Goal: Find specific page/section: Find specific page/section

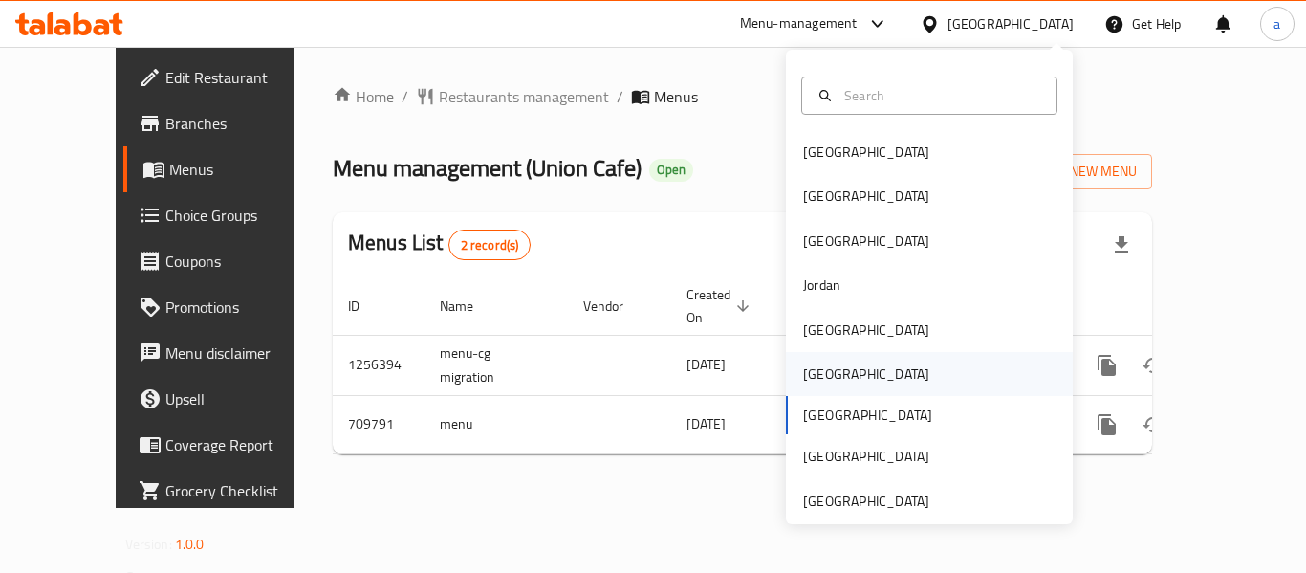
click at [840, 371] on div "[GEOGRAPHIC_DATA]" at bounding box center [929, 374] width 287 height 44
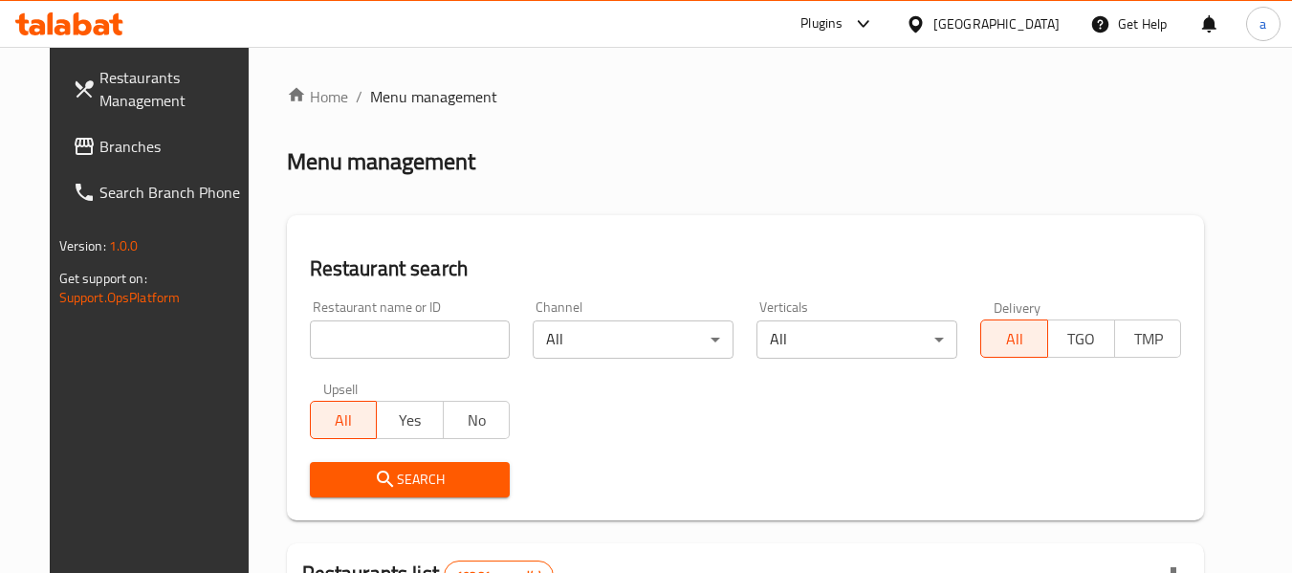
drag, startPoint x: 101, startPoint y: 143, endPoint x: 90, endPoint y: 143, distance: 11.5
click at [101, 143] on span "Branches" at bounding box center [174, 146] width 151 height 23
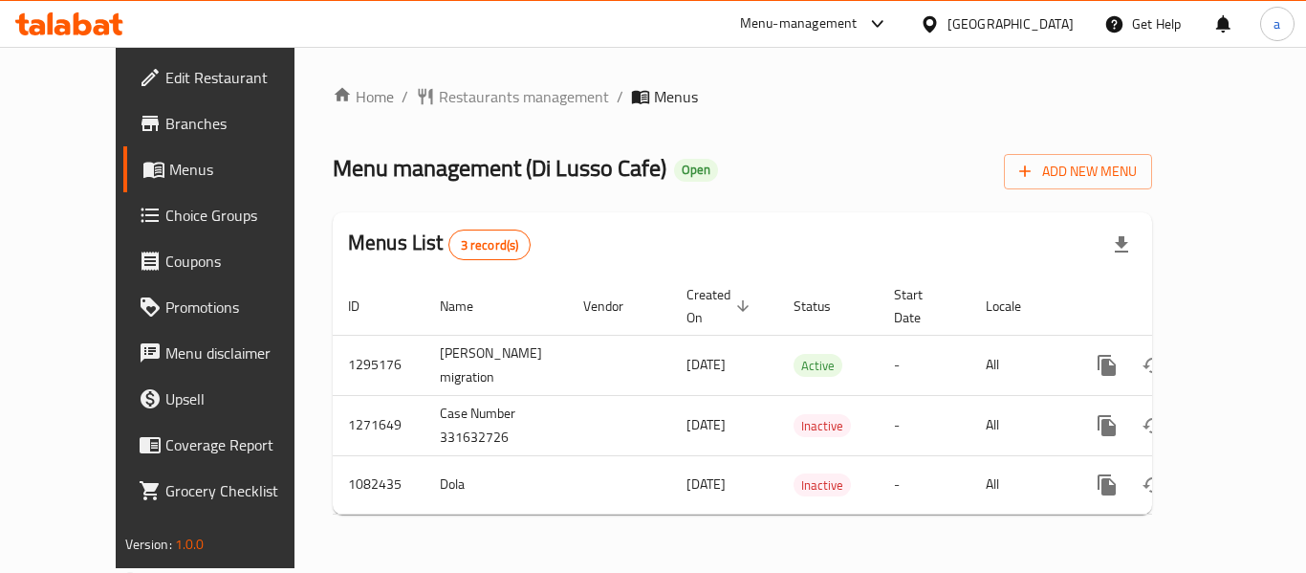
click at [1051, 31] on div "[GEOGRAPHIC_DATA]" at bounding box center [1011, 23] width 126 height 21
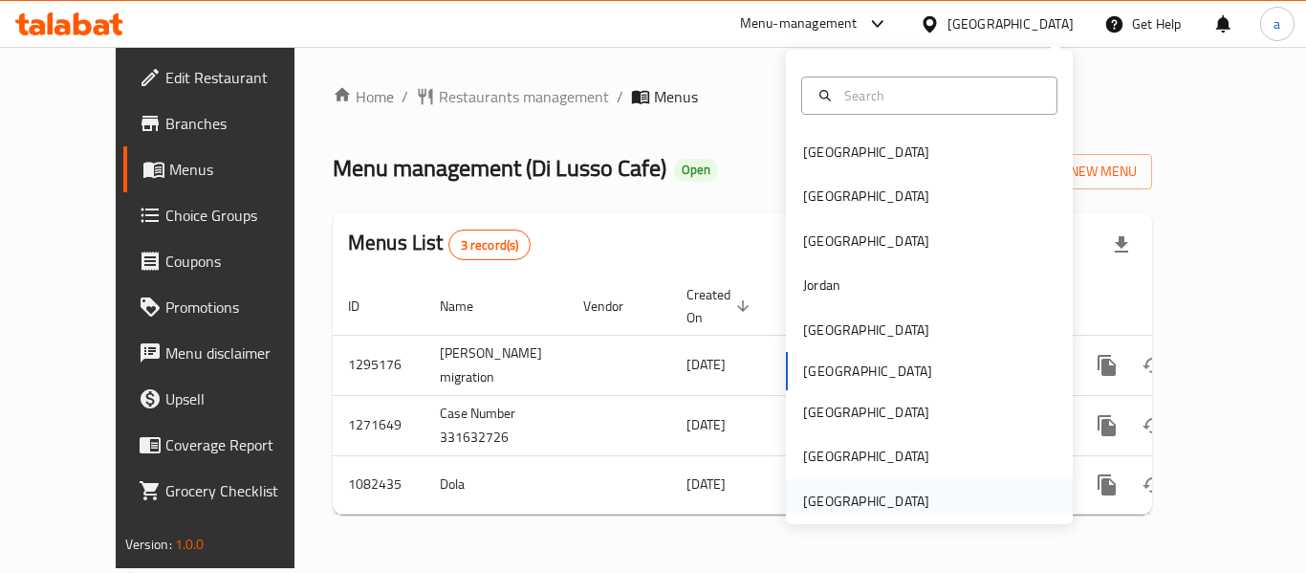
click at [881, 502] on div "[GEOGRAPHIC_DATA]" at bounding box center [866, 501] width 126 height 21
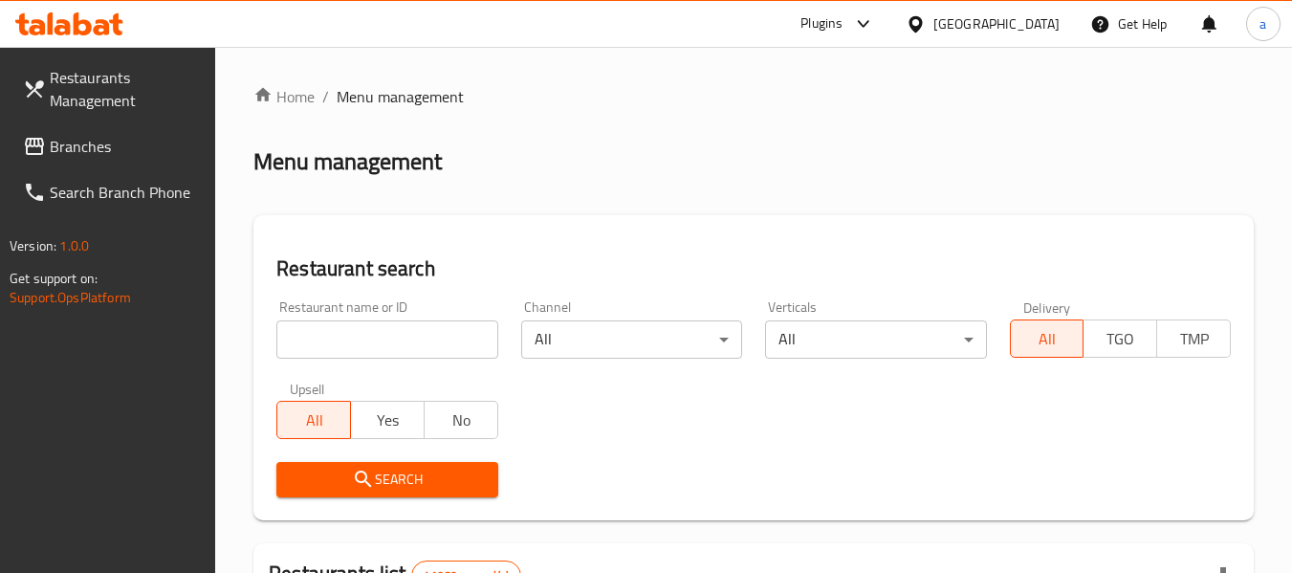
click at [159, 143] on span "Branches" at bounding box center [125, 146] width 151 height 23
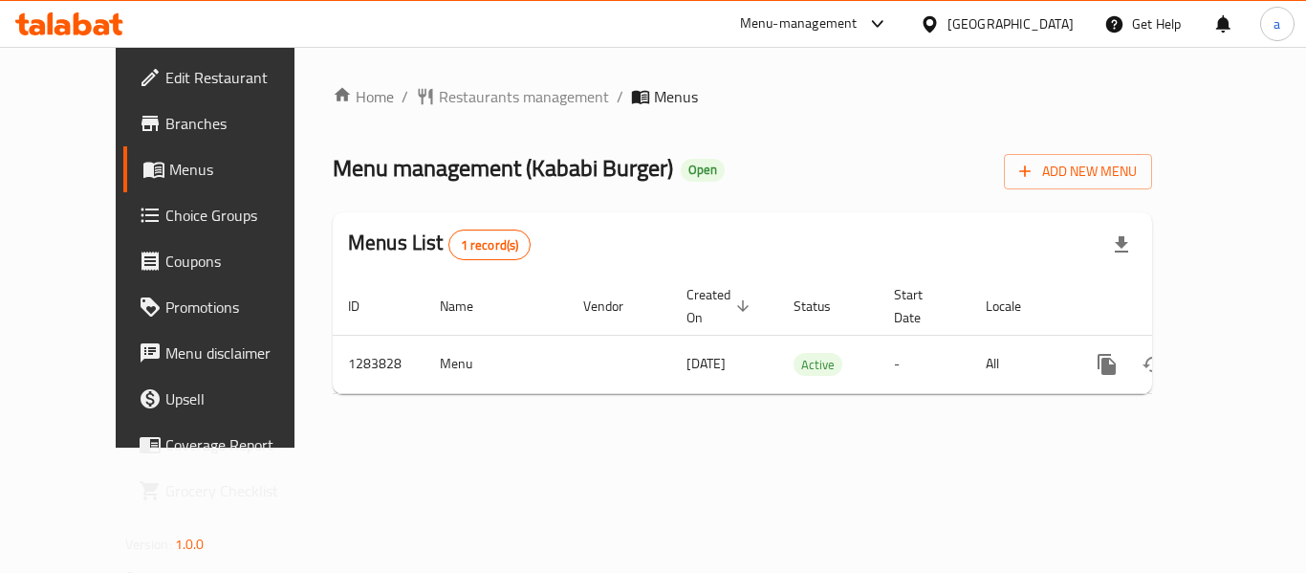
click at [1023, 29] on div "[GEOGRAPHIC_DATA]" at bounding box center [1011, 23] width 126 height 21
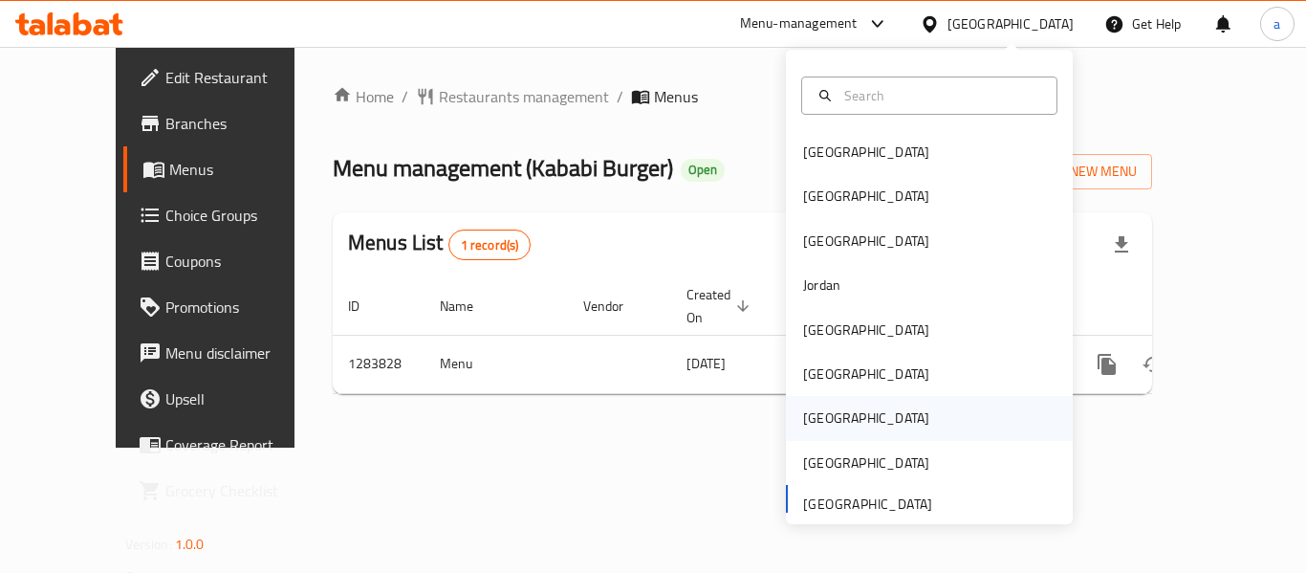
click at [821, 406] on div "[GEOGRAPHIC_DATA]" at bounding box center [866, 418] width 157 height 44
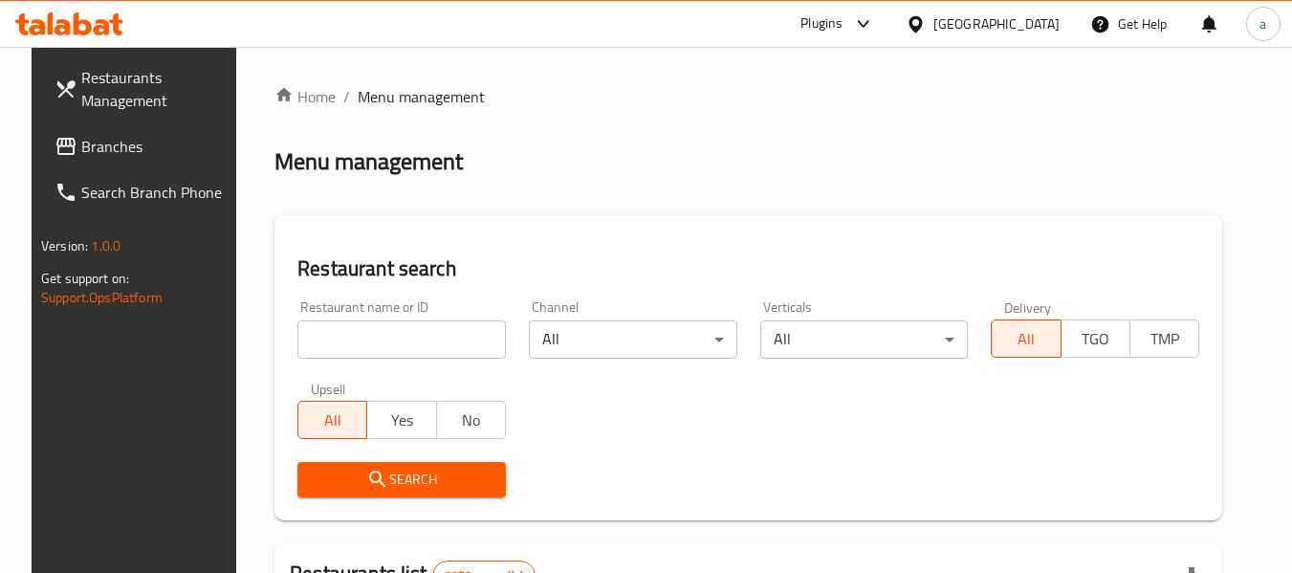
click at [115, 153] on span "Branches" at bounding box center [156, 146] width 151 height 23
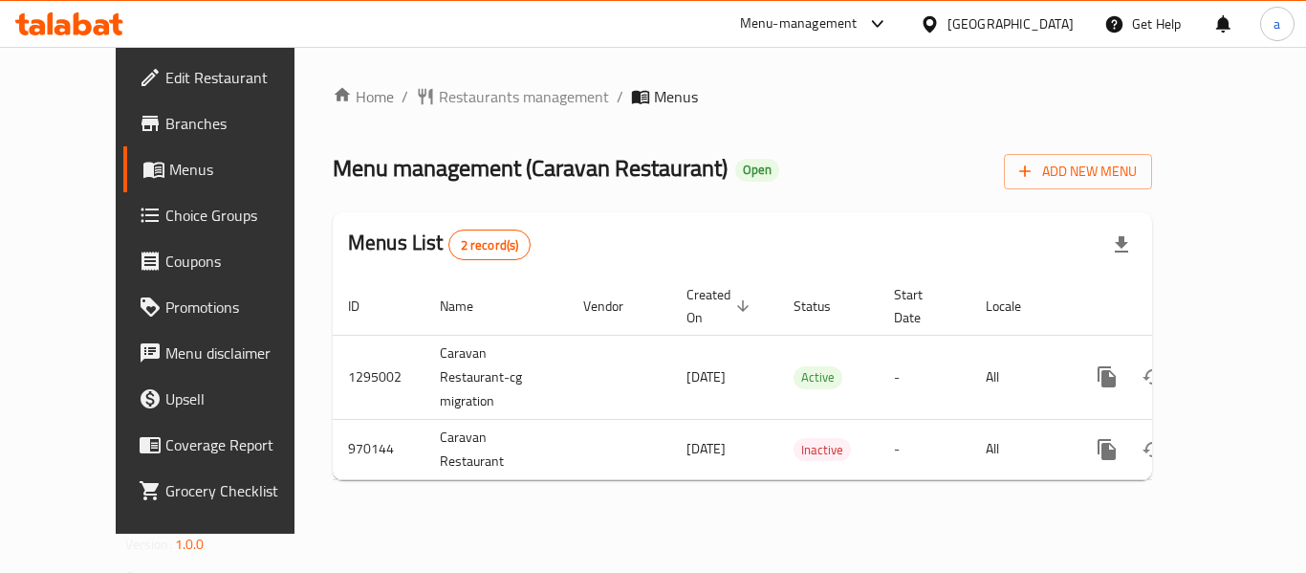
click at [1040, 33] on div "[GEOGRAPHIC_DATA]" at bounding box center [1011, 23] width 126 height 21
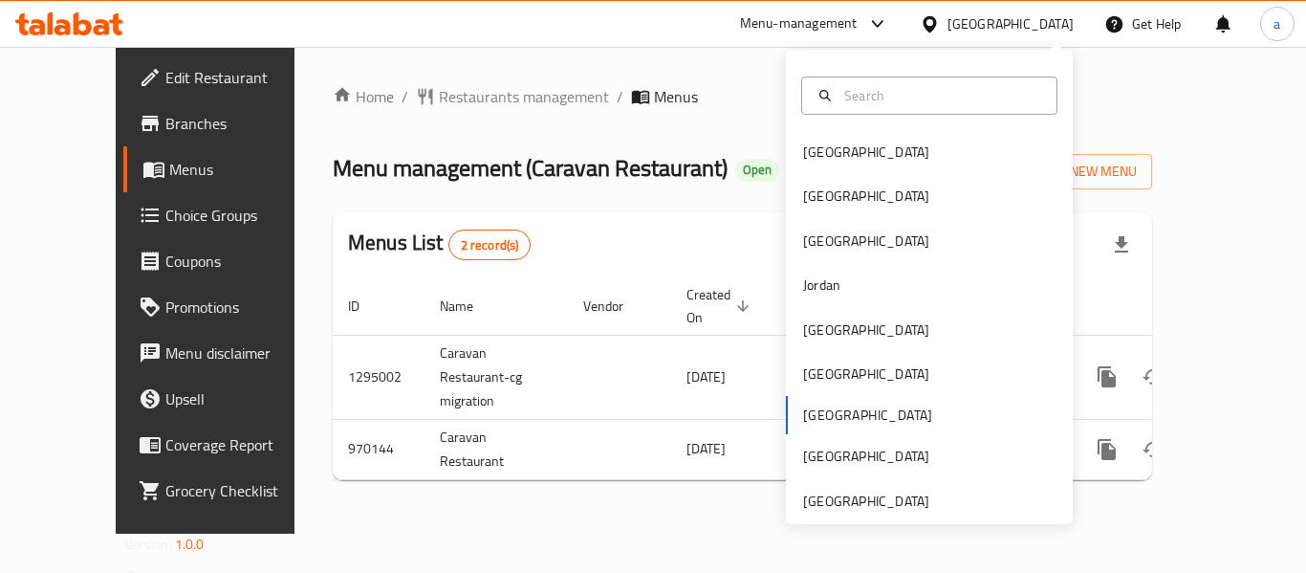
click at [612, 76] on div "Home / Restaurants management / Menus Menu management ( Caravan Restaurant ) Op…" at bounding box center [743, 290] width 896 height 487
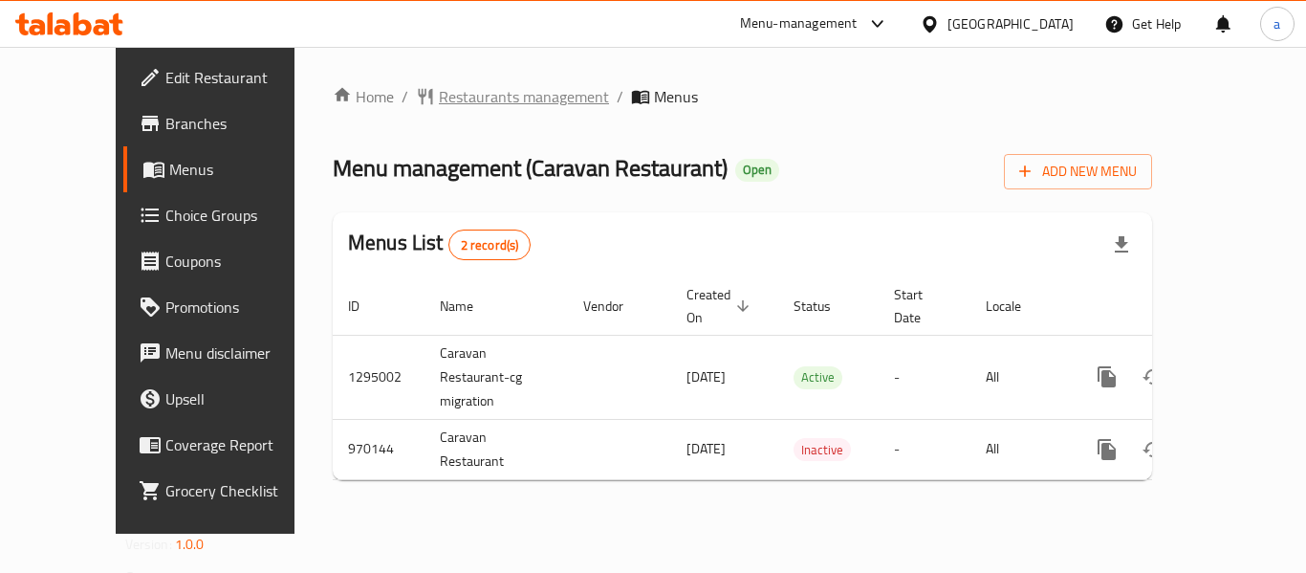
click at [439, 99] on span "Restaurants management" at bounding box center [524, 96] width 170 height 23
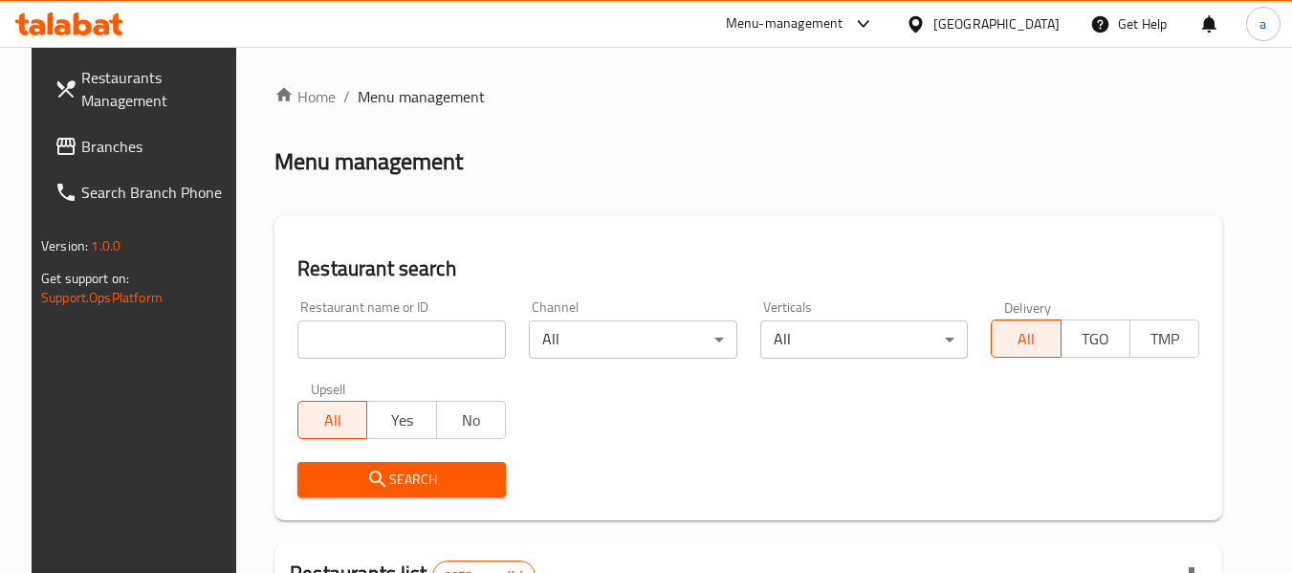
drag, startPoint x: 338, startPoint y: 352, endPoint x: 323, endPoint y: 331, distance: 25.5
click at [338, 352] on input "search" at bounding box center [401, 339] width 208 height 38
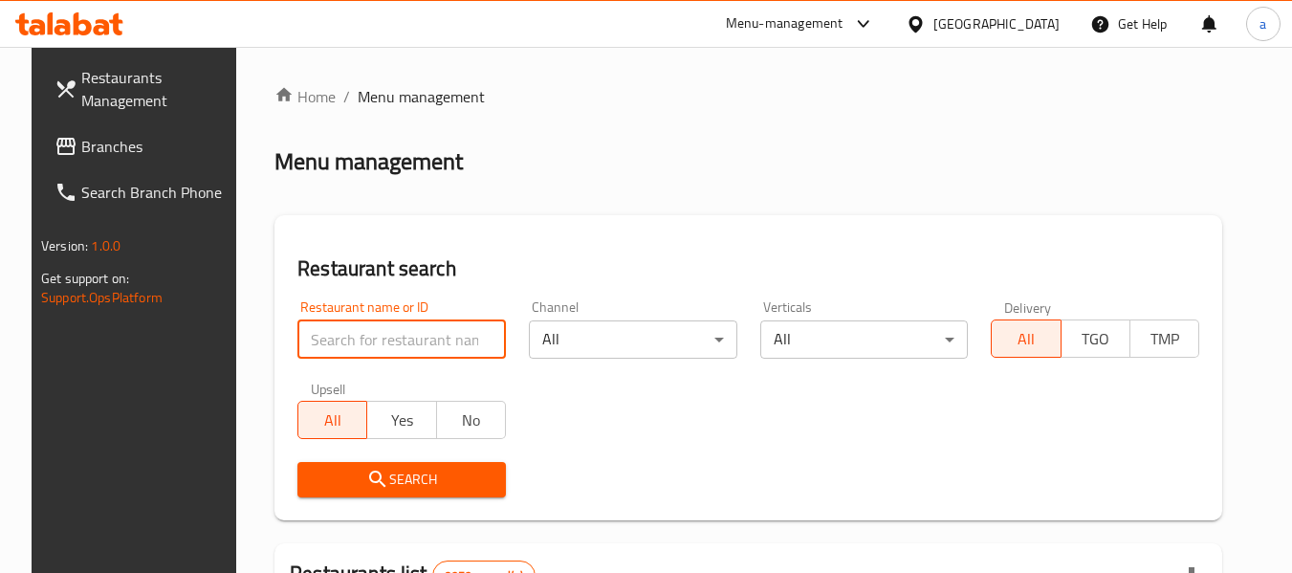
click at [106, 140] on span "Branches" at bounding box center [156, 146] width 151 height 23
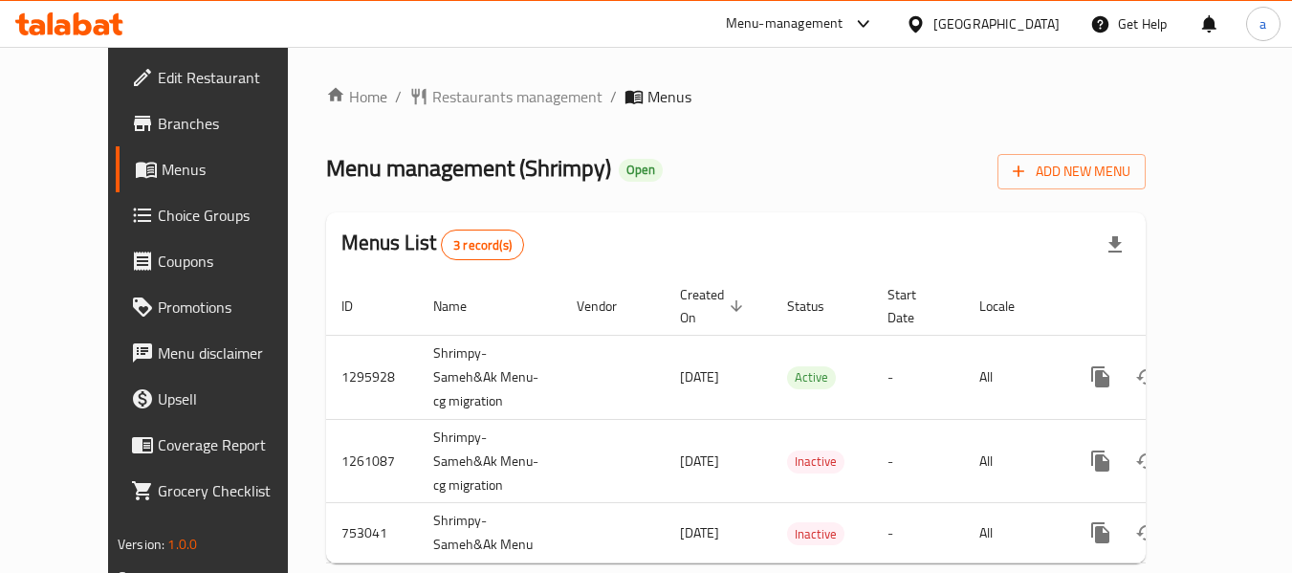
click at [1043, 27] on div "Qatar" at bounding box center [996, 23] width 126 height 21
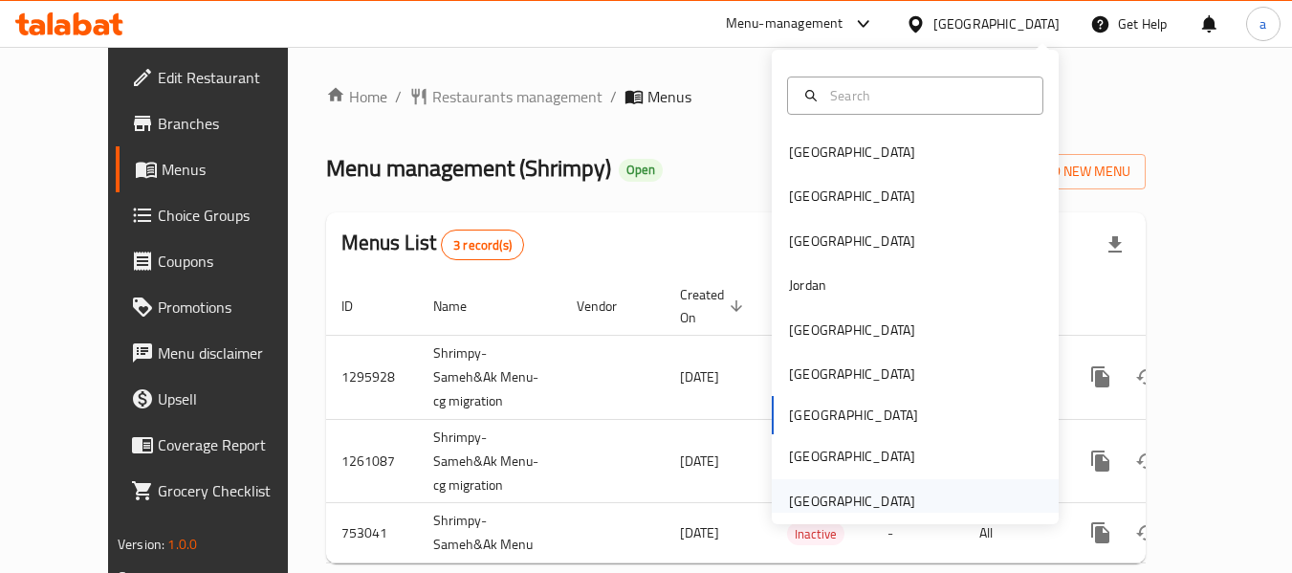
click at [836, 503] on div "[GEOGRAPHIC_DATA]" at bounding box center [852, 501] width 126 height 21
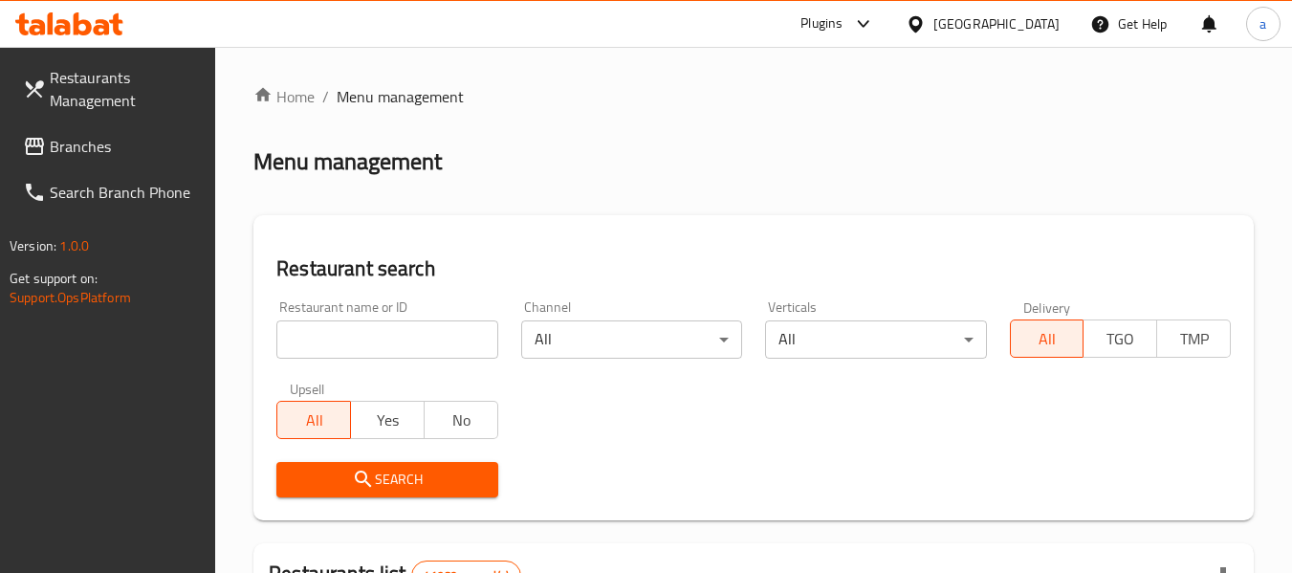
click at [104, 138] on span "Branches" at bounding box center [125, 146] width 151 height 23
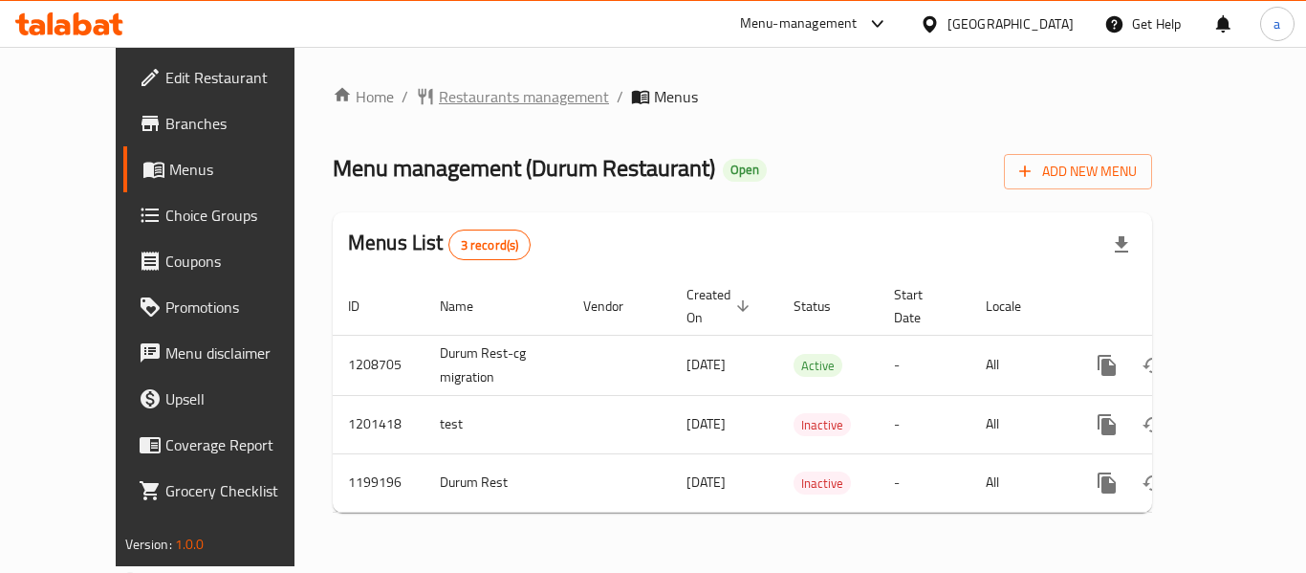
click at [439, 107] on span "Restaurants management" at bounding box center [524, 96] width 170 height 23
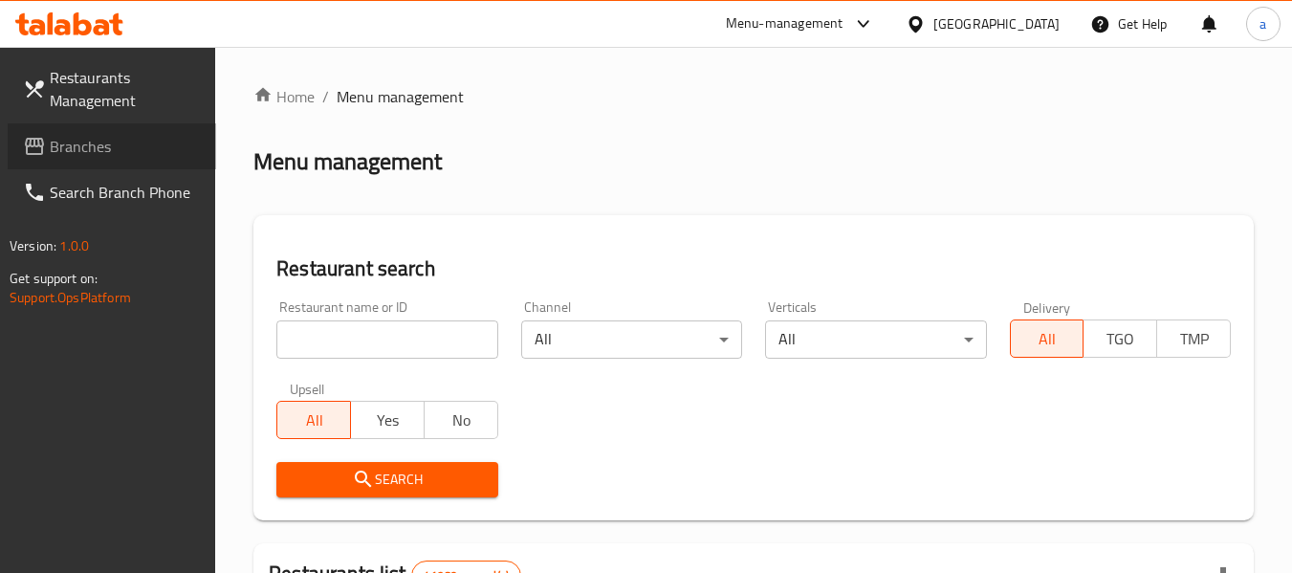
click at [89, 149] on span "Branches" at bounding box center [125, 146] width 151 height 23
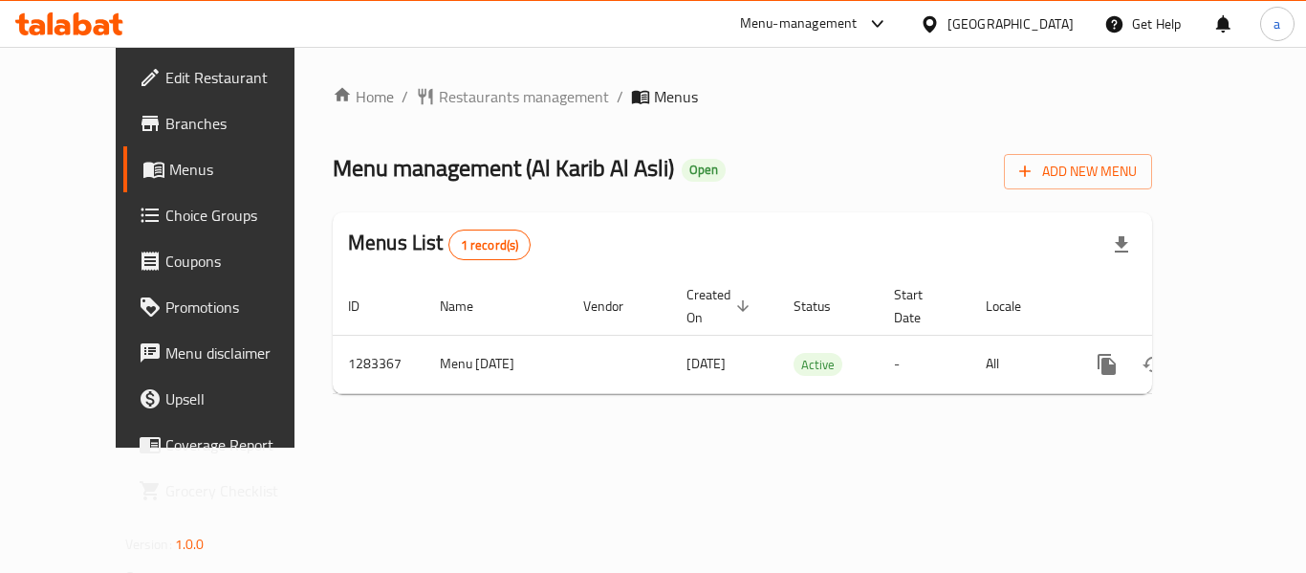
click at [445, 77] on div "Home / Restaurants management / Menus Menu management ( Al Karib Al Asli ) Open…" at bounding box center [743, 247] width 896 height 401
click at [448, 99] on span "Restaurants management" at bounding box center [524, 96] width 170 height 23
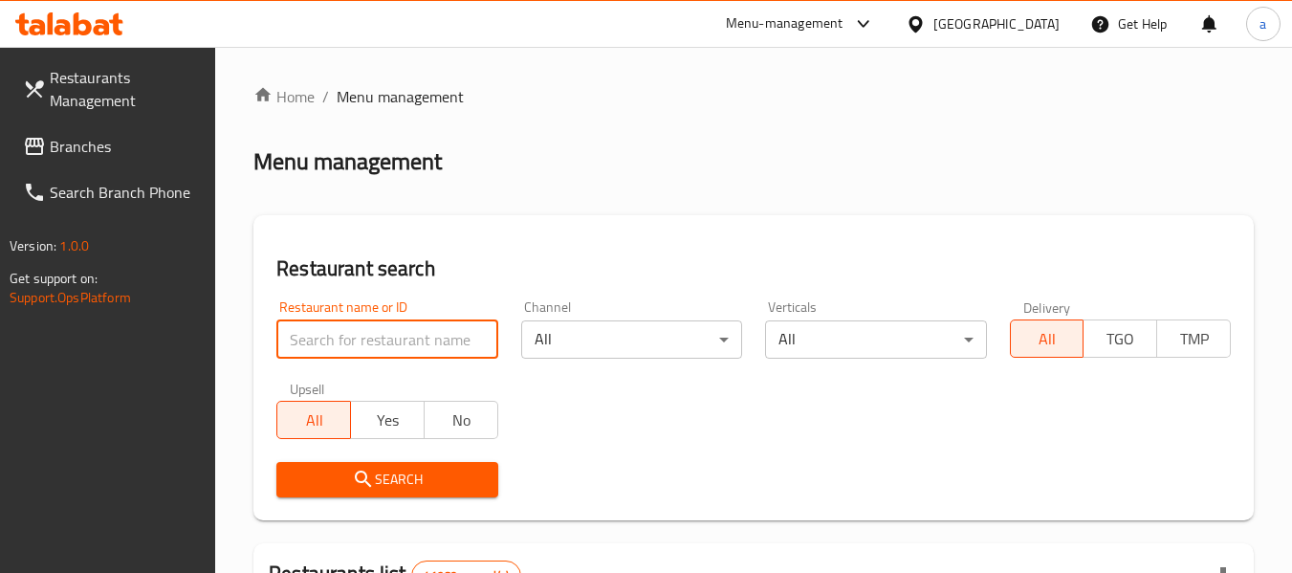
click at [345, 339] on input "search" at bounding box center [386, 339] width 221 height 38
paste input "695017"
type input "695017"
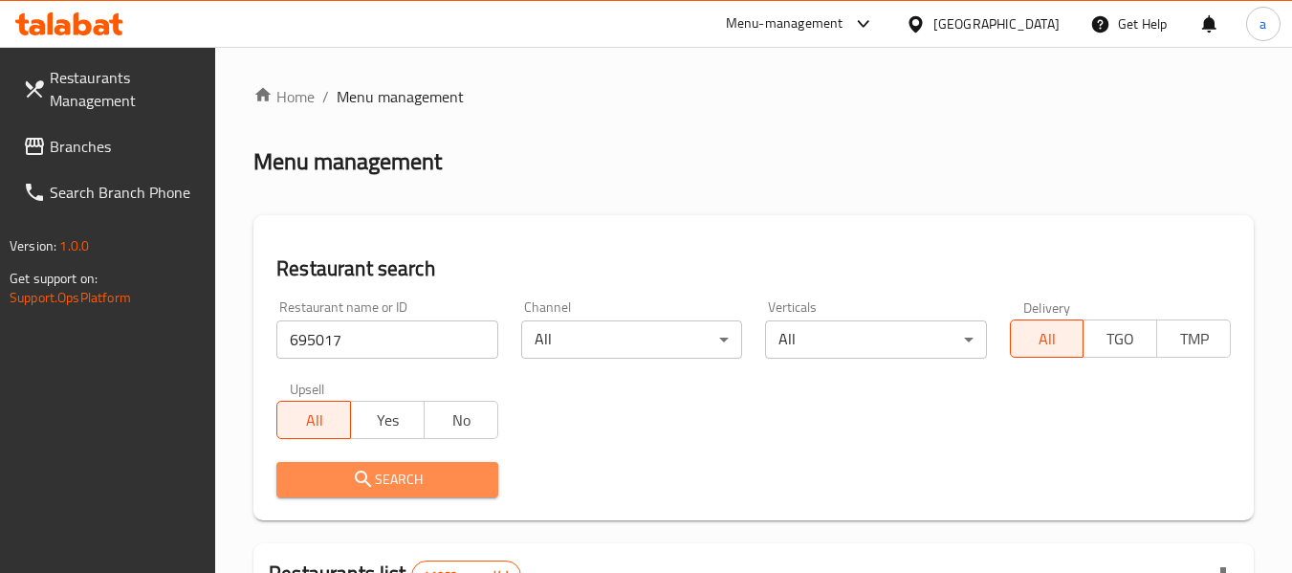
click at [350, 477] on span "Search" at bounding box center [387, 480] width 190 height 24
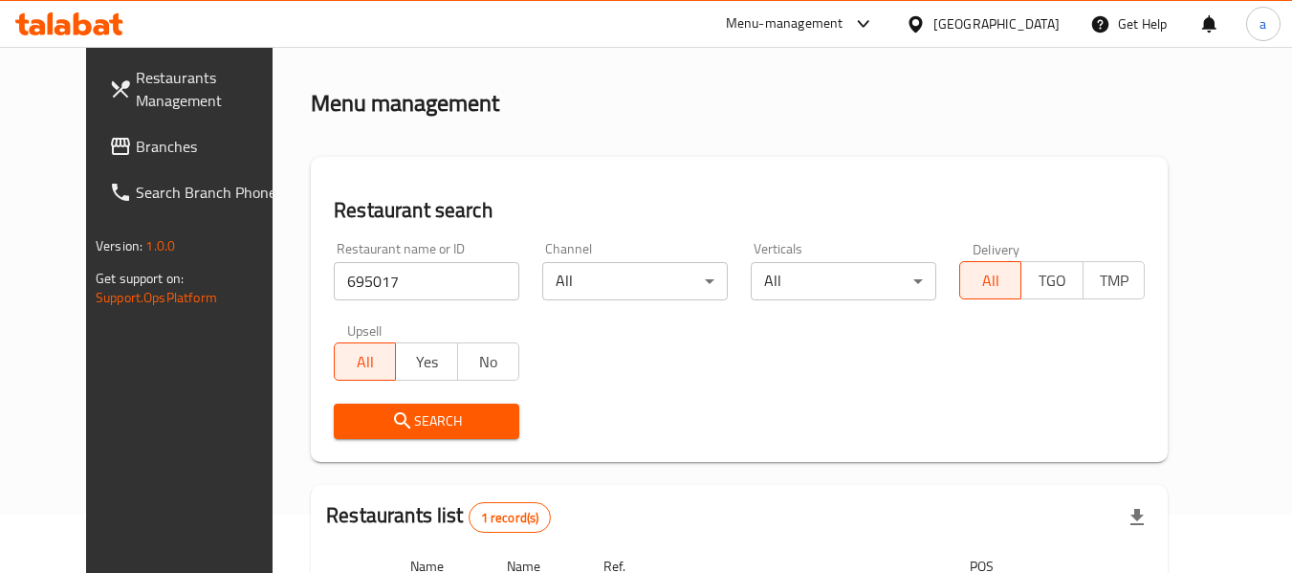
scroll to position [256, 0]
